Goal: Task Accomplishment & Management: Use online tool/utility

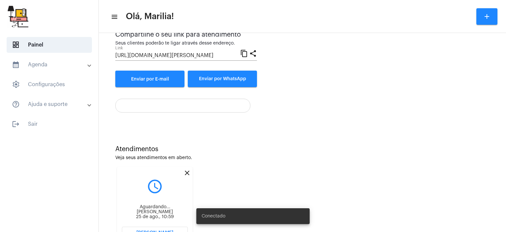
scroll to position [99, 0]
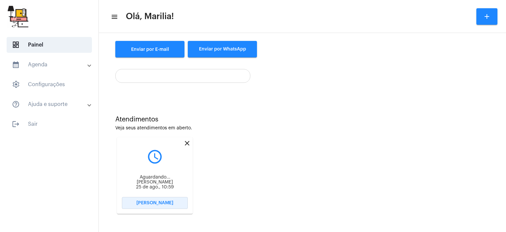
click at [161, 203] on span "[PERSON_NAME]" at bounding box center [154, 202] width 37 height 5
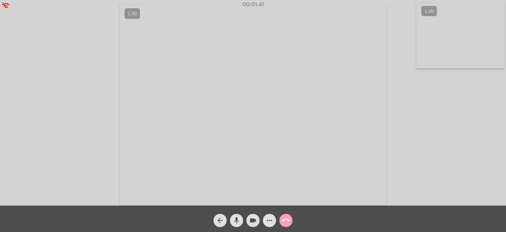
click at [280, 220] on button "call_end" at bounding box center [286, 220] width 13 height 13
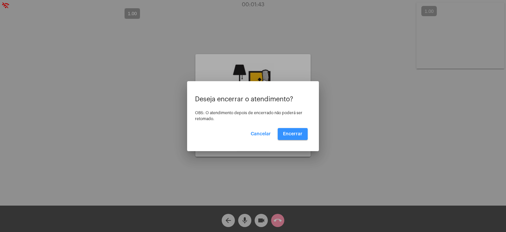
click at [284, 132] on span "Encerrar" at bounding box center [292, 134] width 19 height 5
